Goal: Task Accomplishment & Management: Use online tool/utility

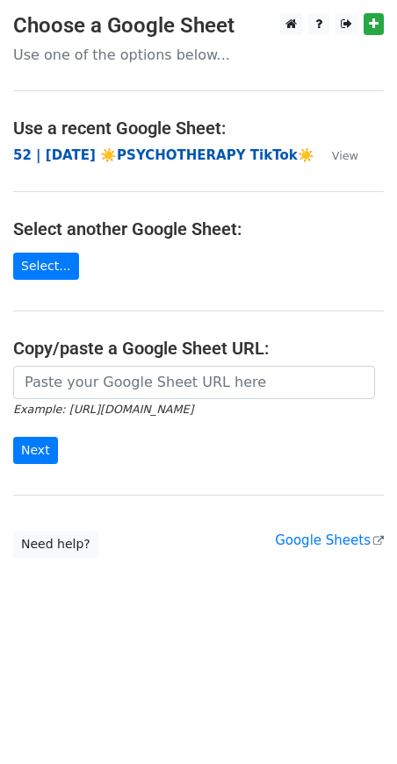
click at [106, 161] on strong "52 | AUG 7 ☀️PSYCHOTHERAPY TikTok☀️" at bounding box center [163, 155] width 301 height 16
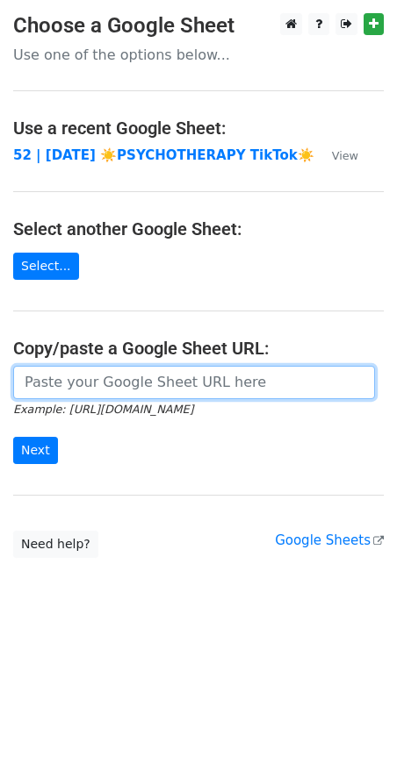
click at [102, 376] on input "url" at bounding box center [193, 382] width 361 height 33
paste input "https://docs.google.com/spreadsheets/d/1kxnUAukSLn83M7O8YQAYE73IzK130dQG94WTFyS…"
type input "[URL][DOMAIN_NAME]"
click at [13, 437] on input "Next" at bounding box center [35, 450] width 45 height 27
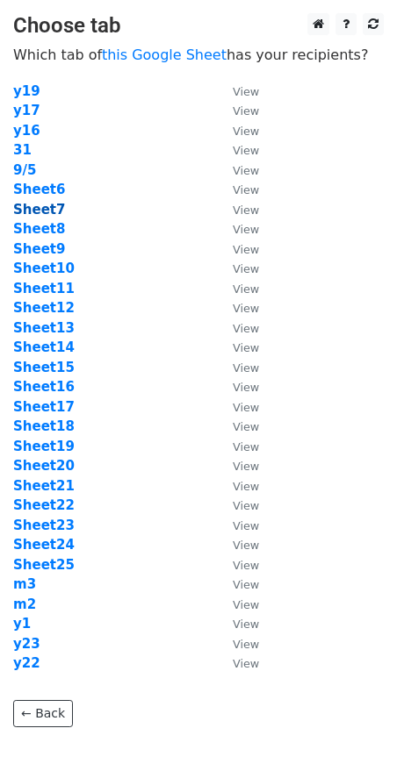
click at [50, 211] on strong "Sheet7" at bounding box center [39, 210] width 52 height 16
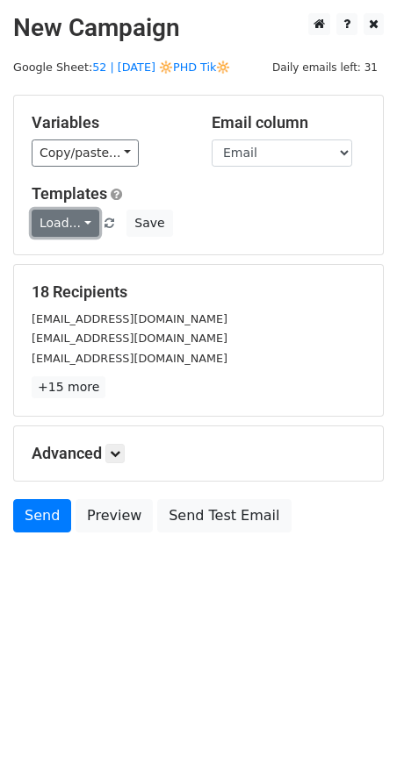
click at [41, 218] on link "Load..." at bounding box center [66, 223] width 68 height 27
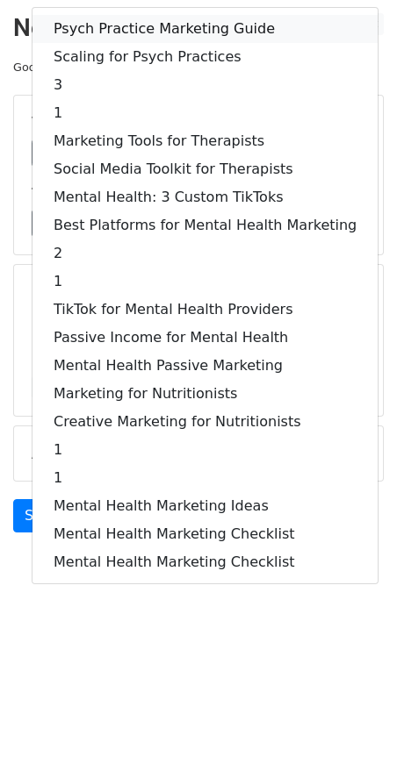
click at [133, 25] on link "Psych Practice Marketing Guide" at bounding box center [204, 29] width 345 height 28
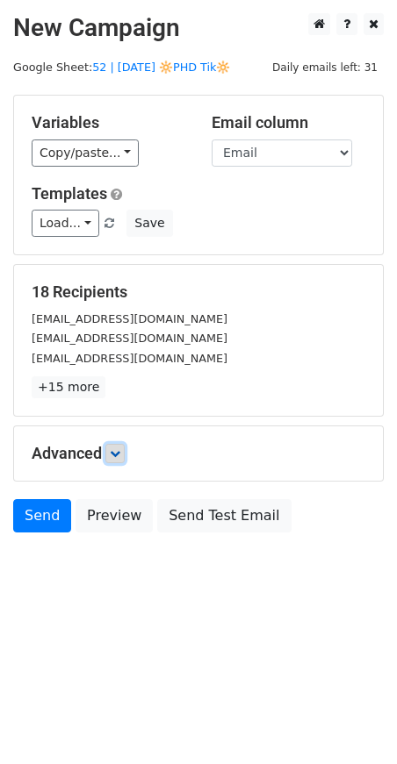
click at [118, 452] on icon at bounding box center [115, 453] width 11 height 11
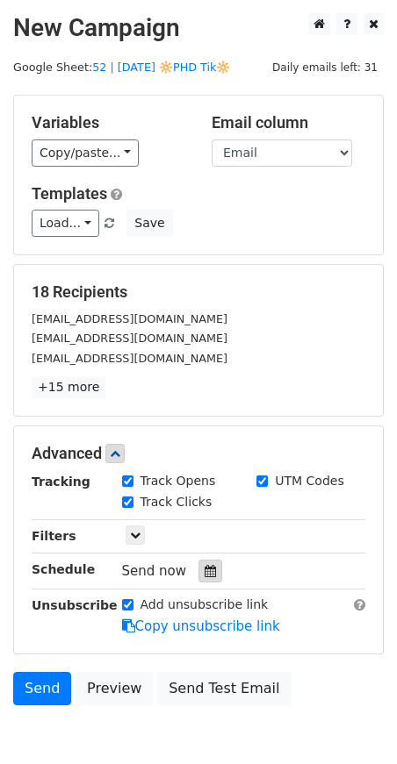
click at [206, 573] on icon at bounding box center [209, 571] width 11 height 12
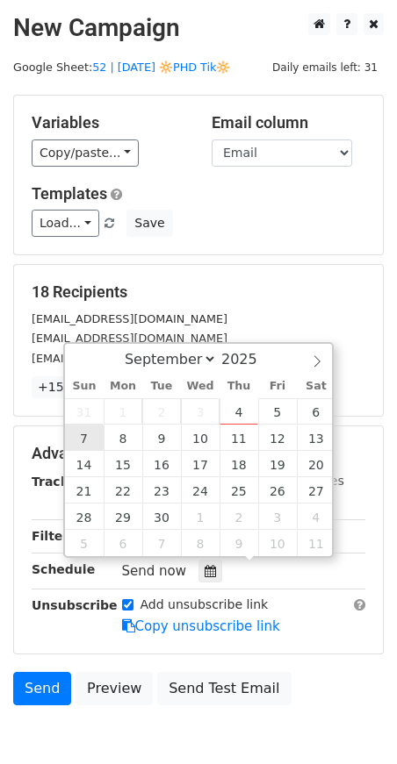
type input "2025-09-07 12:00"
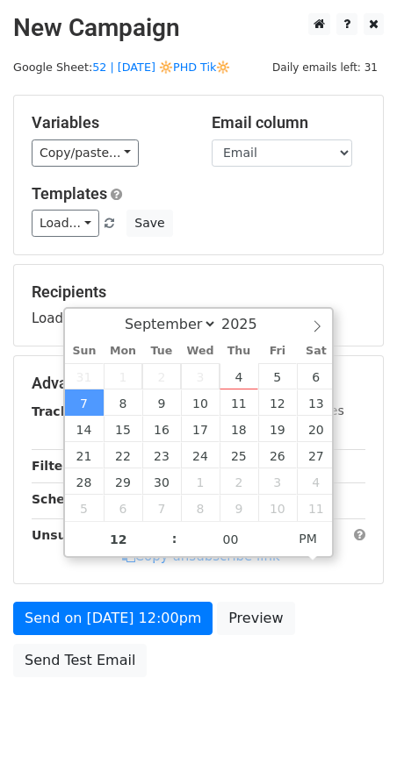
click at [98, 590] on form "Variables Copy/paste... {{Name}} {{Email}} Email column Name Email Templates Lo…" at bounding box center [198, 390] width 370 height 591
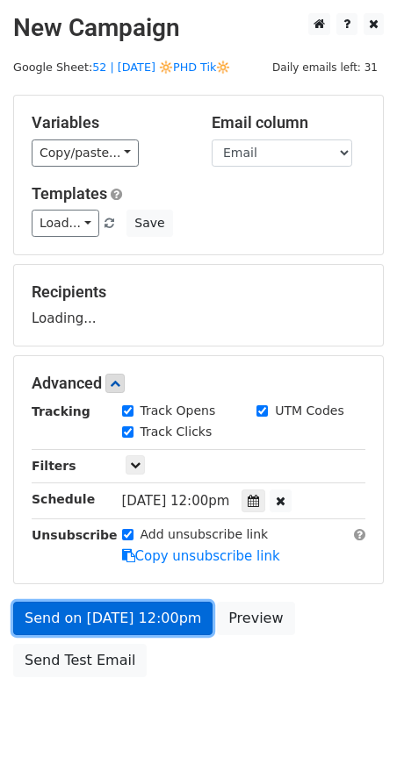
click at [94, 618] on form "Variables Copy/paste... {{Name}} {{Email}} Email column Name Email Templates Lo…" at bounding box center [198, 390] width 370 height 591
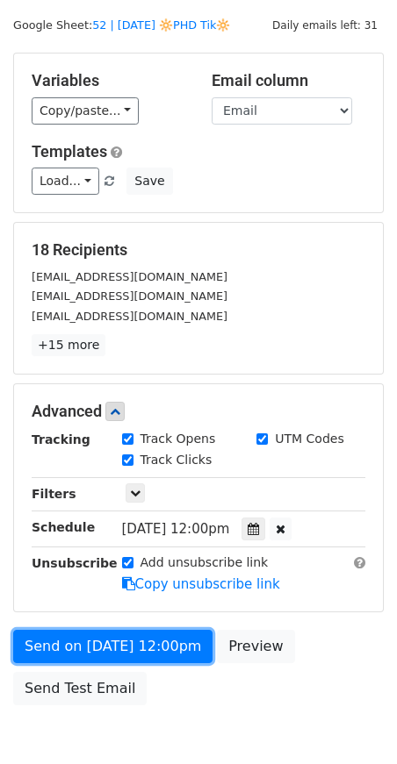
scroll to position [49, 0]
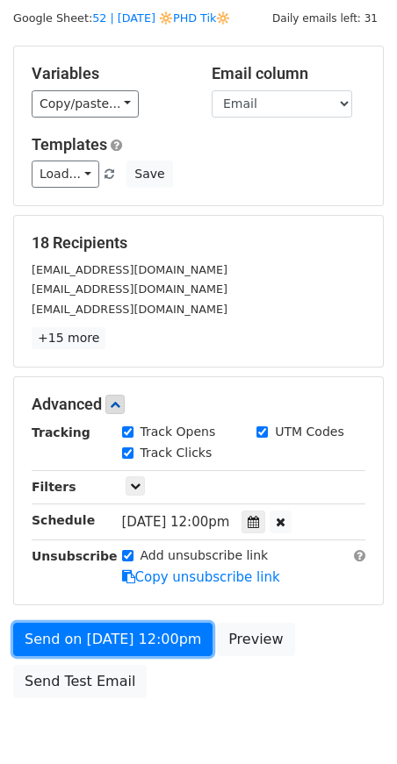
click at [69, 628] on link "Send on Sep 7 at 12:00pm" at bounding box center [112, 639] width 199 height 33
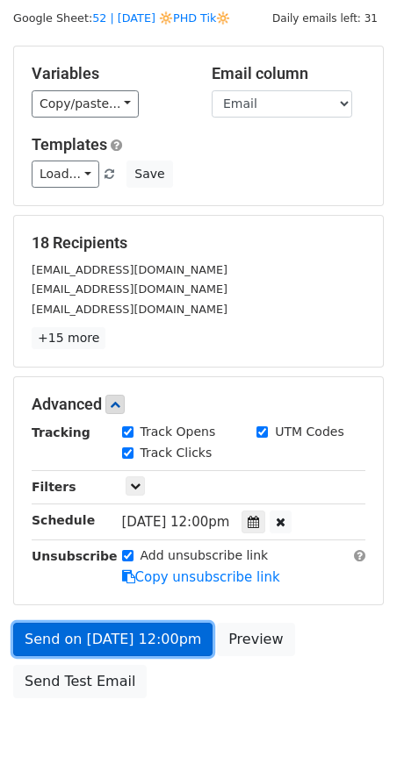
click at [49, 637] on link "Send on Sep 7 at 12:00pm" at bounding box center [112, 639] width 199 height 33
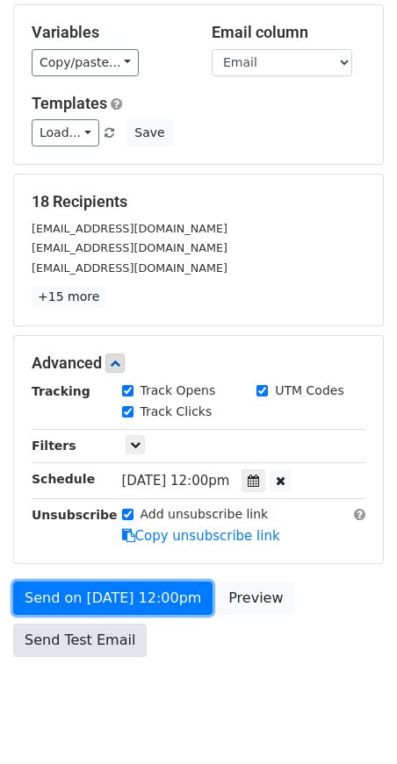
scroll to position [95, 0]
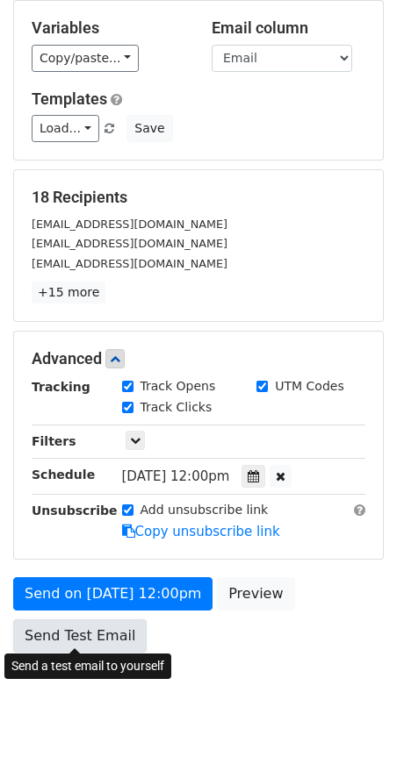
click at [52, 640] on link "Send Test Email" at bounding box center [79, 635] width 133 height 33
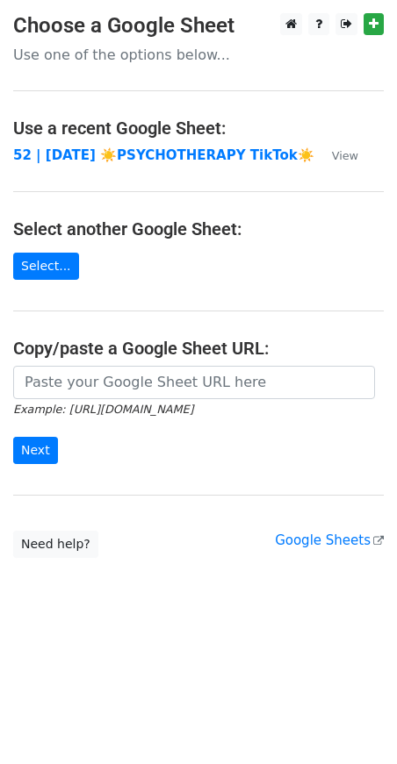
click at [125, 401] on icon "Example: https://docs.google.com/spreadsheets/d/abc/edit" at bounding box center [103, 409] width 180 height 16
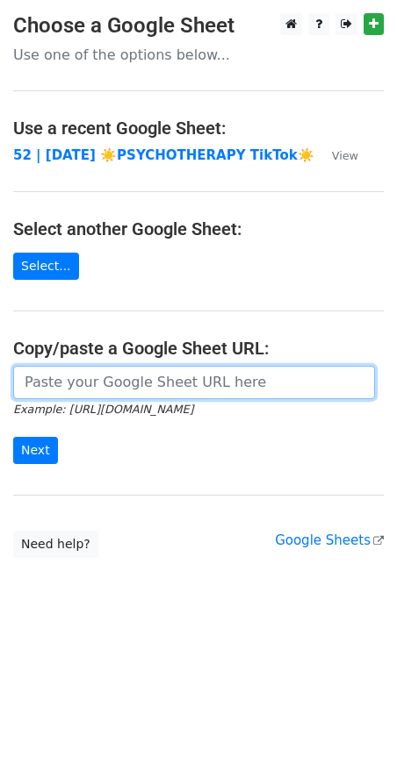
click at [132, 383] on input "url" at bounding box center [193, 382] width 361 height 33
paste input "https://docs.google.com/spreadsheets/d/1kxnUAukSLn83M7O8YQAYE73IzK130dQG94WTFyS…"
type input "https://docs.google.com/spreadsheets/d/1kxnUAukSLn83M7O8YQAYE73IzK130dQG94WTFyS…"
click at [13, 437] on input "Next" at bounding box center [35, 450] width 45 height 27
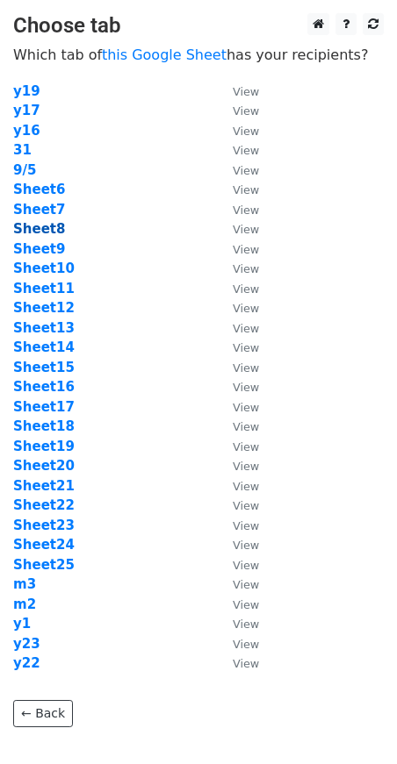
click at [35, 226] on strong "Sheet8" at bounding box center [39, 229] width 52 height 16
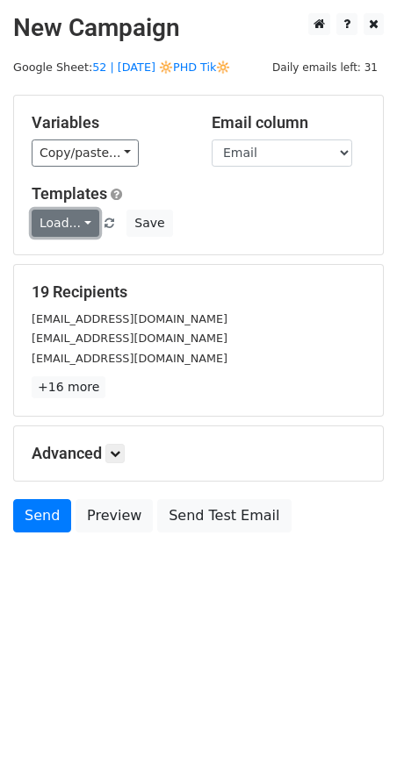
click at [77, 231] on link "Load..." at bounding box center [66, 223] width 68 height 27
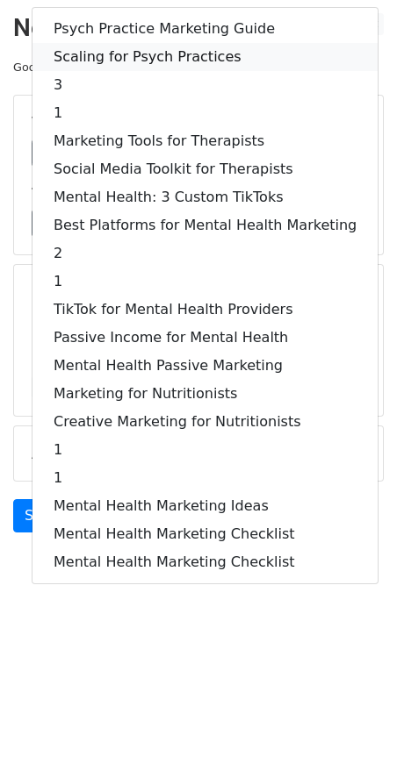
click at [147, 43] on link "Scaling for Psych Practices" at bounding box center [204, 57] width 345 height 28
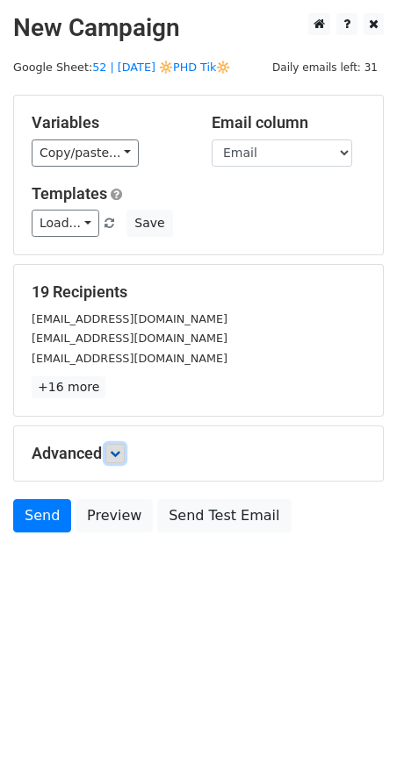
click at [117, 454] on icon at bounding box center [115, 453] width 11 height 11
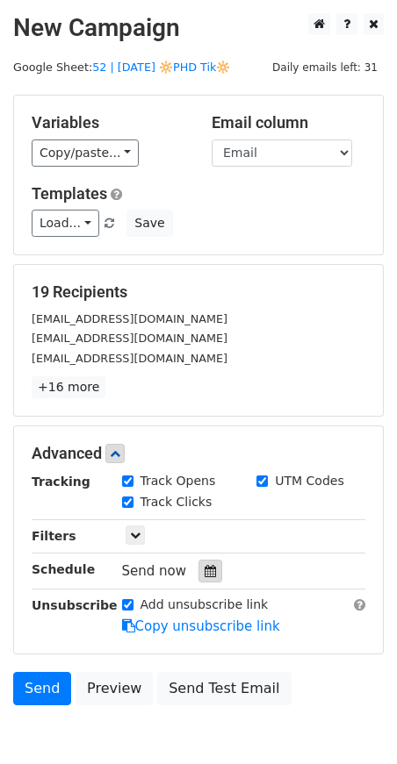
click at [206, 568] on icon at bounding box center [209, 571] width 11 height 12
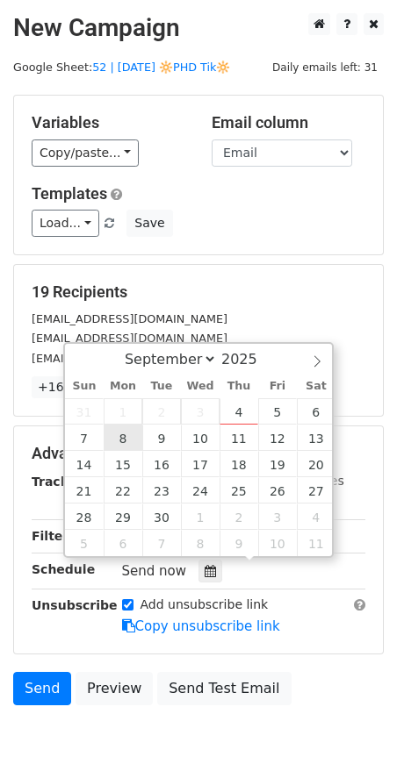
type input "[DATE] 12:00"
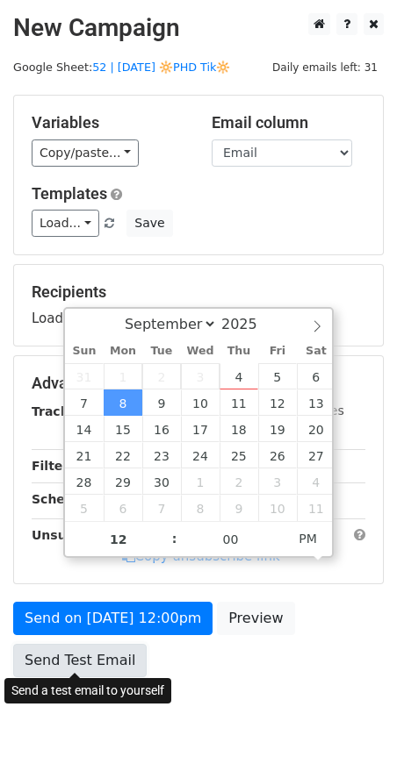
click at [73, 644] on link "Send Test Email" at bounding box center [79, 660] width 133 height 33
